Goal: Information Seeking & Learning: Check status

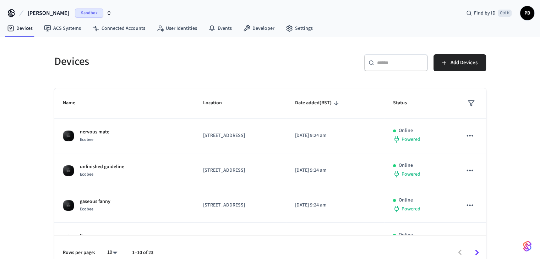
click at [108, 12] on icon "button" at bounding box center [109, 11] width 2 height 1
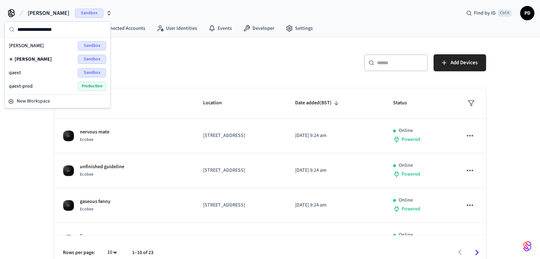
click at [47, 73] on div "qaext Sandbox" at bounding box center [57, 72] width 97 height 9
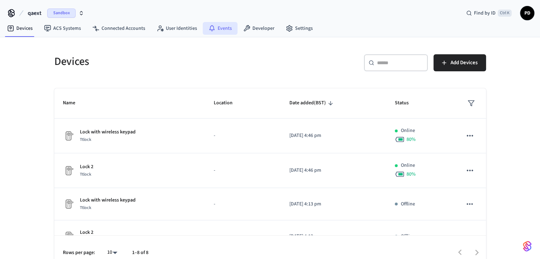
click at [212, 30] on icon at bounding box center [211, 28] width 7 height 7
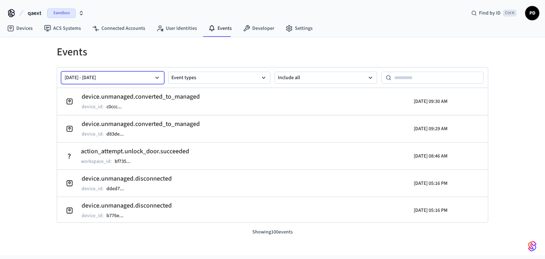
click at [159, 80] on icon "button" at bounding box center [157, 77] width 7 height 7
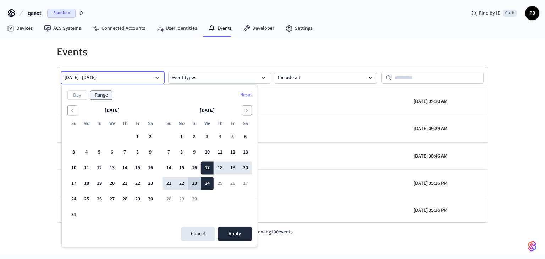
click at [190, 186] on button "23" at bounding box center [194, 184] width 13 height 13
click at [238, 236] on button "Apply" at bounding box center [235, 234] width 34 height 14
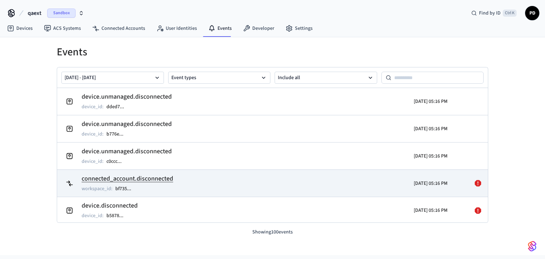
click at [475, 182] on icon at bounding box center [478, 183] width 6 height 6
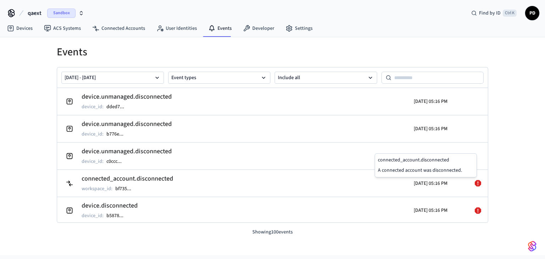
click at [497, 178] on div "Events [DATE] - [DATE] Event types Include all device.unmanaged.disconnected de…" at bounding box center [272, 136] width 455 height 199
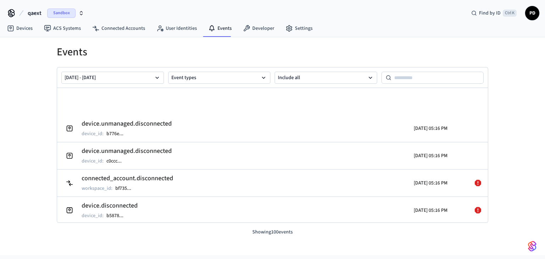
scroll to position [189, 0]
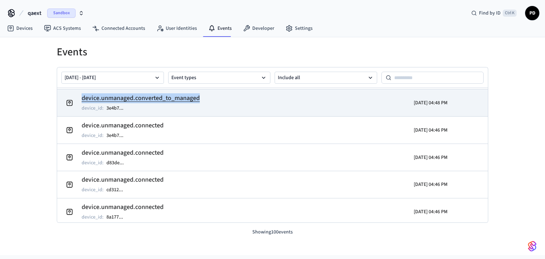
drag, startPoint x: 72, startPoint y: 100, endPoint x: 201, endPoint y: 99, distance: 128.9
click at [201, 99] on td "device.unmanaged.converted_to_managed device_id : 3e4b7 ..." at bounding box center [203, 103] width 280 height 20
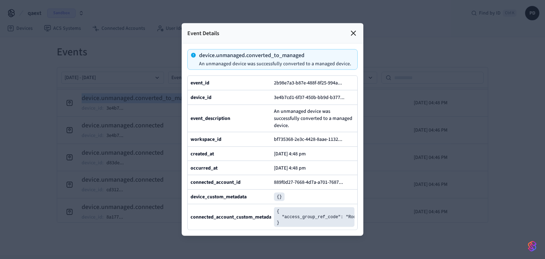
click at [350, 29] on icon at bounding box center [353, 33] width 9 height 9
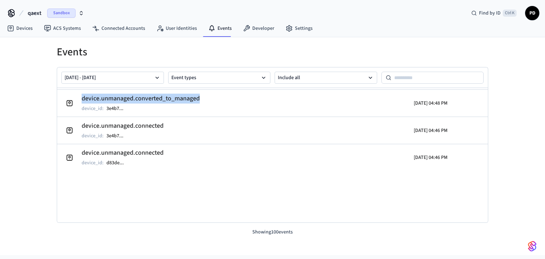
scroll to position [0, 0]
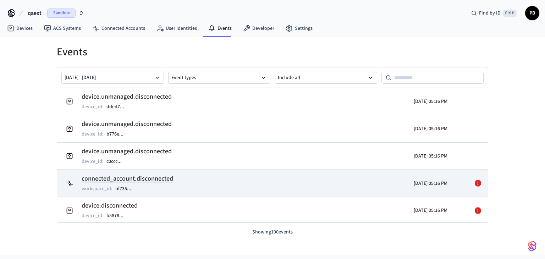
click at [475, 184] on icon at bounding box center [478, 183] width 6 height 6
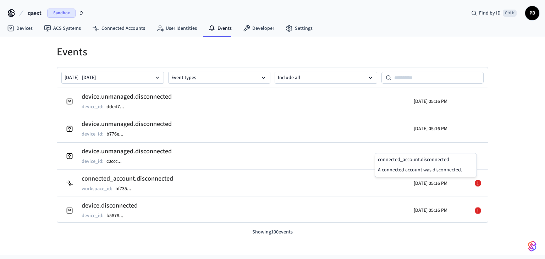
click at [501, 182] on div "Events [DATE] - [DATE] Event types Include all device.unmanaged.disconnected de…" at bounding box center [272, 146] width 545 height 218
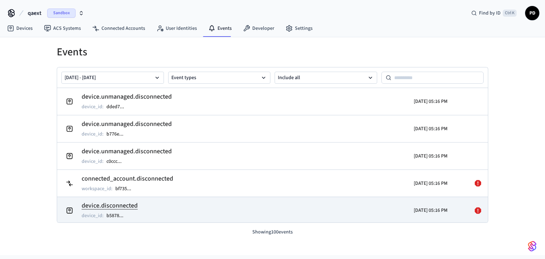
click at [122, 201] on h2 "device.disconnected" at bounding box center [110, 206] width 56 height 10
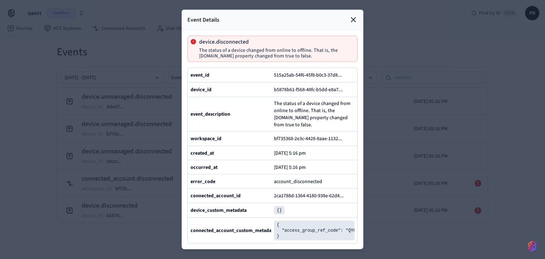
click at [298, 100] on span "The status of a device changed from online to offline. That is, the [DOMAIN_NAM…" at bounding box center [314, 114] width 81 height 28
click at [299, 100] on span "The status of a device changed from online to offline. That is, the [DOMAIN_NAM…" at bounding box center [314, 114] width 81 height 28
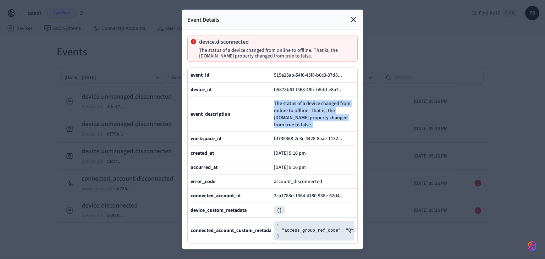
click at [299, 100] on span "The status of a device changed from online to offline. That is, the [DOMAIN_NAM…" at bounding box center [314, 114] width 81 height 28
click at [340, 114] on span "The status of a device changed from online to offline. That is, the [DOMAIN_NAM…" at bounding box center [314, 114] width 81 height 28
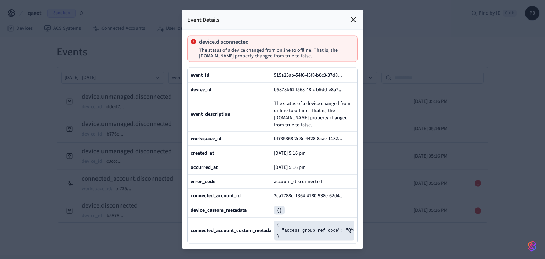
click at [352, 18] on icon at bounding box center [354, 20] width 4 height 4
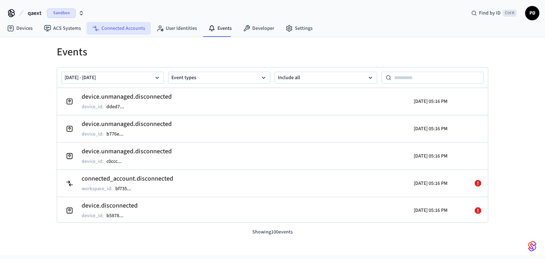
click at [136, 29] on link "Connected Accounts" at bounding box center [119, 28] width 64 height 13
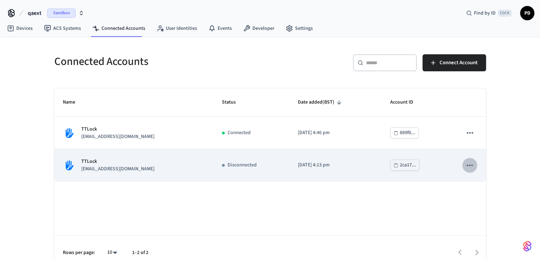
click at [471, 167] on icon "sticky table" at bounding box center [469, 165] width 9 height 9
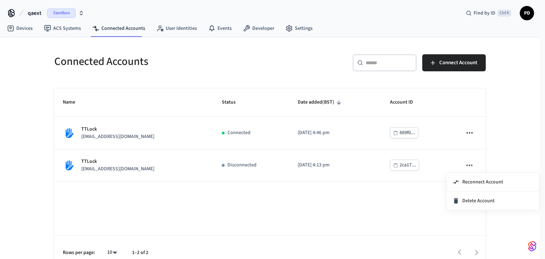
click at [494, 157] on div at bounding box center [272, 129] width 545 height 259
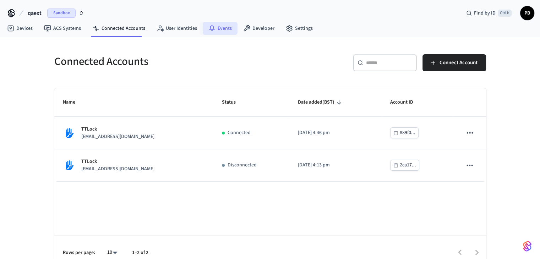
click at [221, 31] on link "Events" at bounding box center [220, 28] width 35 height 13
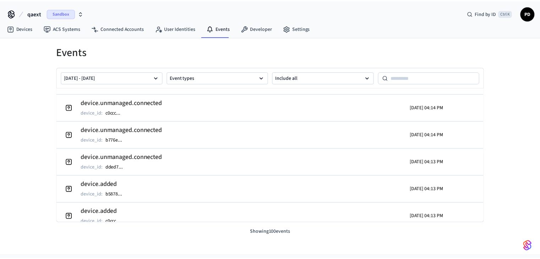
scroll to position [943, 0]
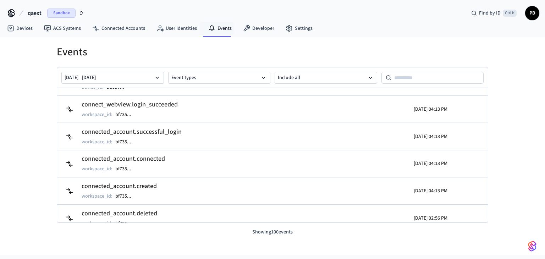
drag, startPoint x: 515, startPoint y: 214, endPoint x: 510, endPoint y: 212, distance: 5.6
click at [515, 214] on div "Events [DATE] - [DATE] Event types Include all device.unmanaged.connected devic…" at bounding box center [272, 146] width 545 height 218
click at [27, 32] on link "Devices" at bounding box center [19, 28] width 37 height 13
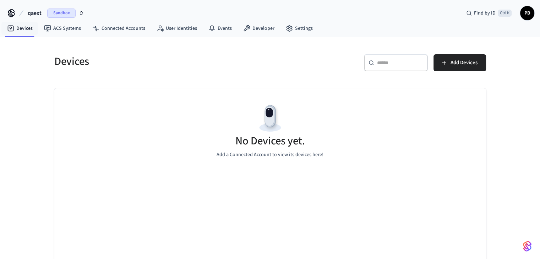
click at [18, 78] on div "Devices ​ ​ Add Devices No Devices yet. Add a Connected Account to view its dev…" at bounding box center [270, 153] width 540 height 233
